Goal: Find specific page/section: Find specific page/section

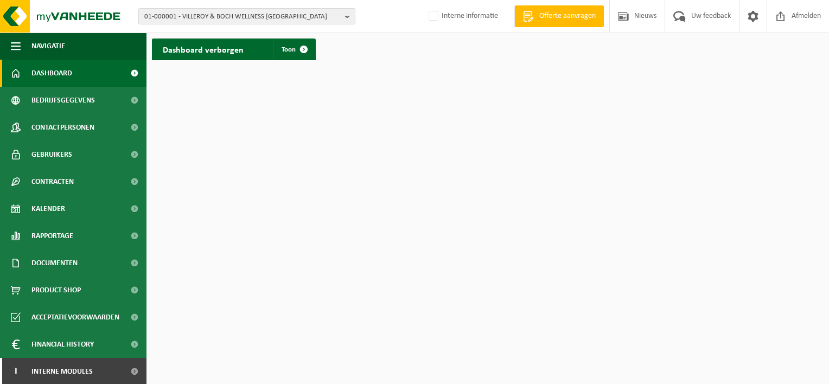
click at [218, 14] on span "01-000001 - VILLEROY & BOCH WELLNESS NV" at bounding box center [242, 17] width 196 height 16
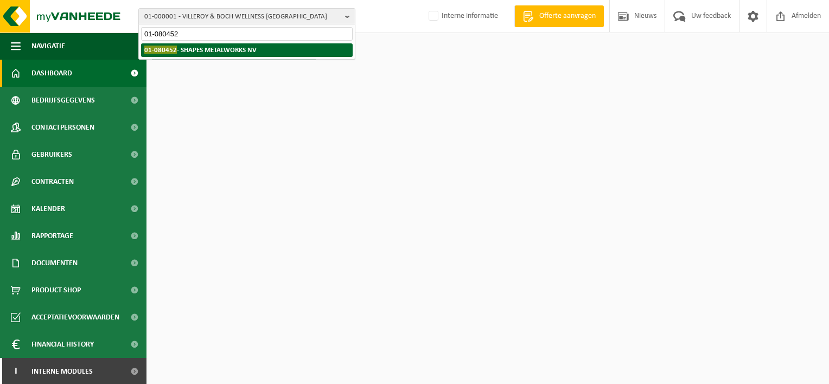
type input "01-080452"
click at [217, 47] on strong "01-080452 - SHAPES METALWORKS NV" at bounding box center [200, 50] width 112 height 8
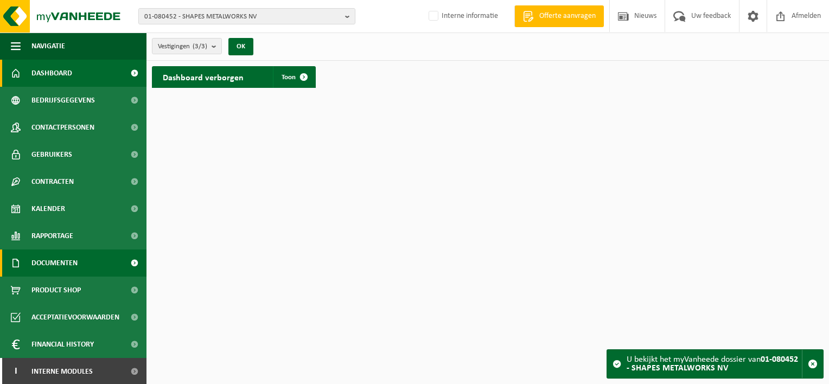
click at [67, 265] on span "Documenten" at bounding box center [54, 262] width 46 height 27
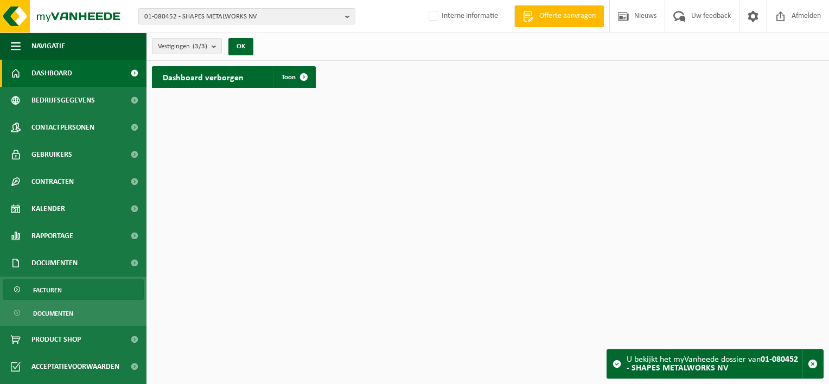
click at [58, 281] on span "Facturen" at bounding box center [47, 290] width 29 height 21
